Goal: Transaction & Acquisition: Book appointment/travel/reservation

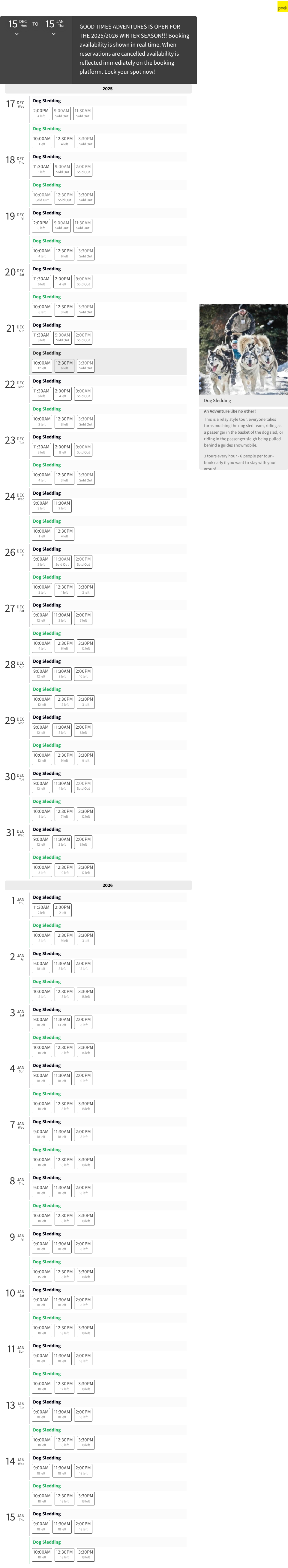
click at [64, 193] on span "6 left" at bounding box center [65, 369] width 17 height 5
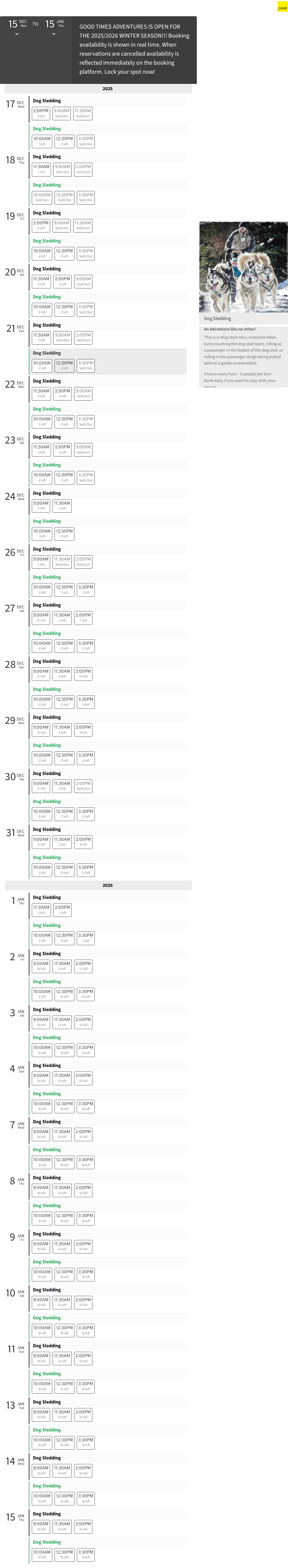
click at [64, 193] on span "6 left" at bounding box center [65, 369] width 17 height 5
click at [41, 193] on span "12 left" at bounding box center [42, 369] width 17 height 5
